Goal: Find contact information: Find contact information

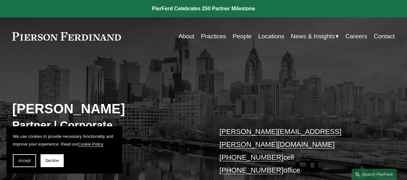
click at [271, 35] on link "Locations" at bounding box center [271, 36] width 26 height 12
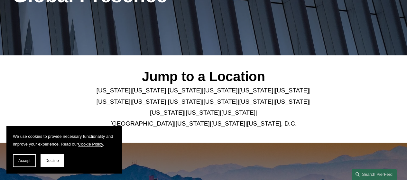
scroll to position [323, 0]
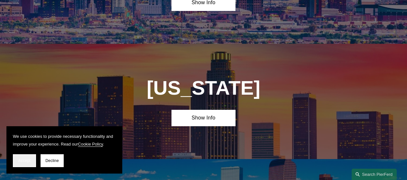
click at [26, 159] on span "Accept" at bounding box center [24, 160] width 12 height 4
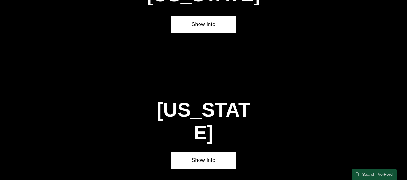
scroll to position [1794, 0]
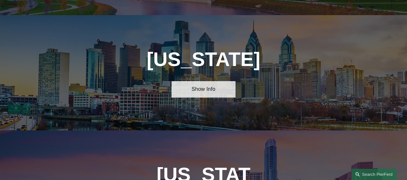
click at [211, 81] on link "Show Info" at bounding box center [203, 89] width 64 height 16
